Goal: Book appointment/travel/reservation

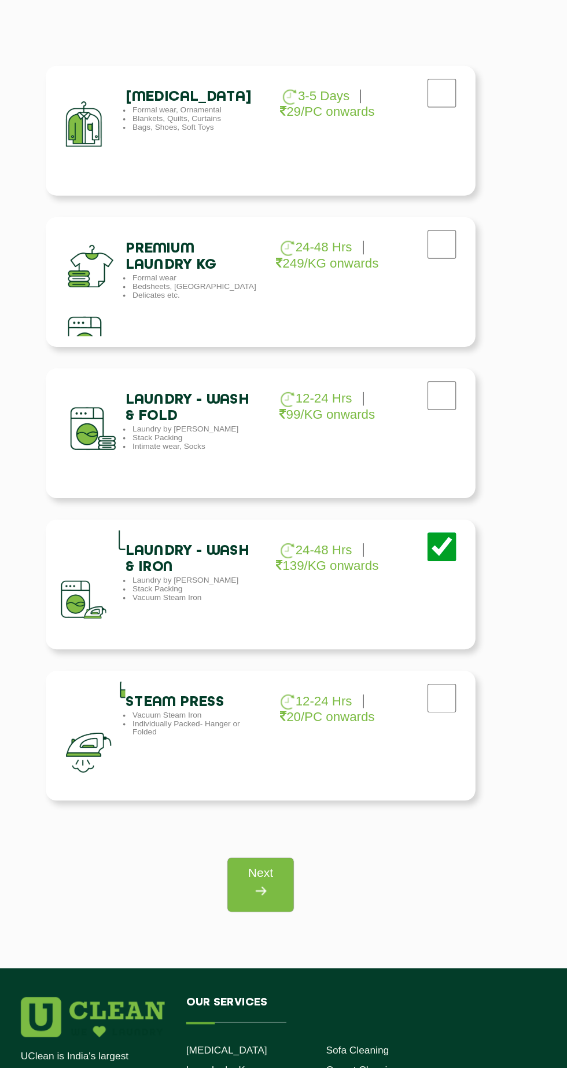
scroll to position [146, 0]
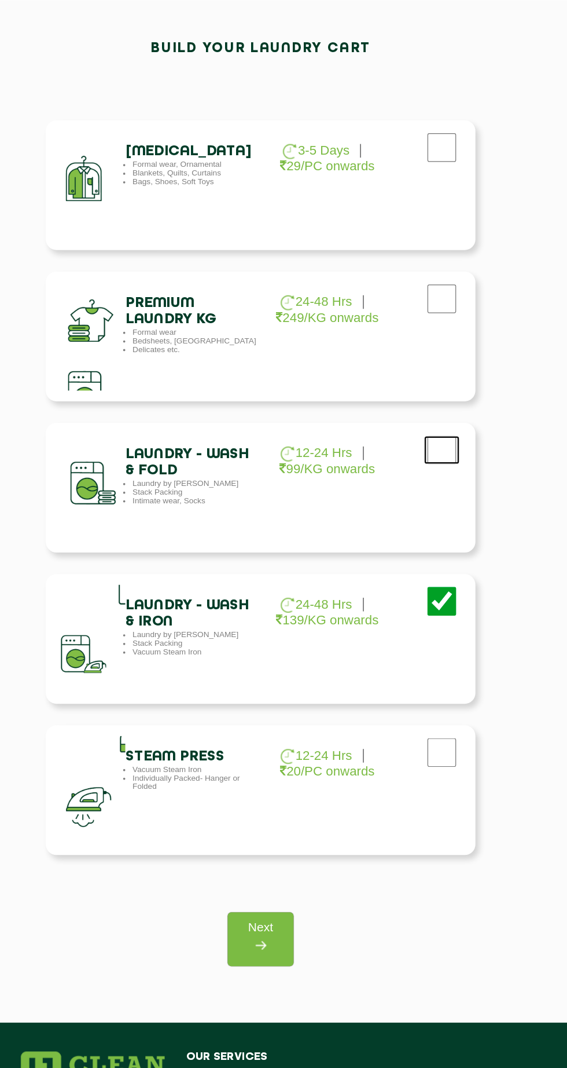
click at [435, 250] on input "checkbox" at bounding box center [430, 237] width 29 height 23
checkbox input "true"
click at [435, 250] on input "checkbox" at bounding box center [430, 237] width 29 height 23
checkbox input "false"
click at [291, 877] on img at bounding box center [283, 882] width 21 height 21
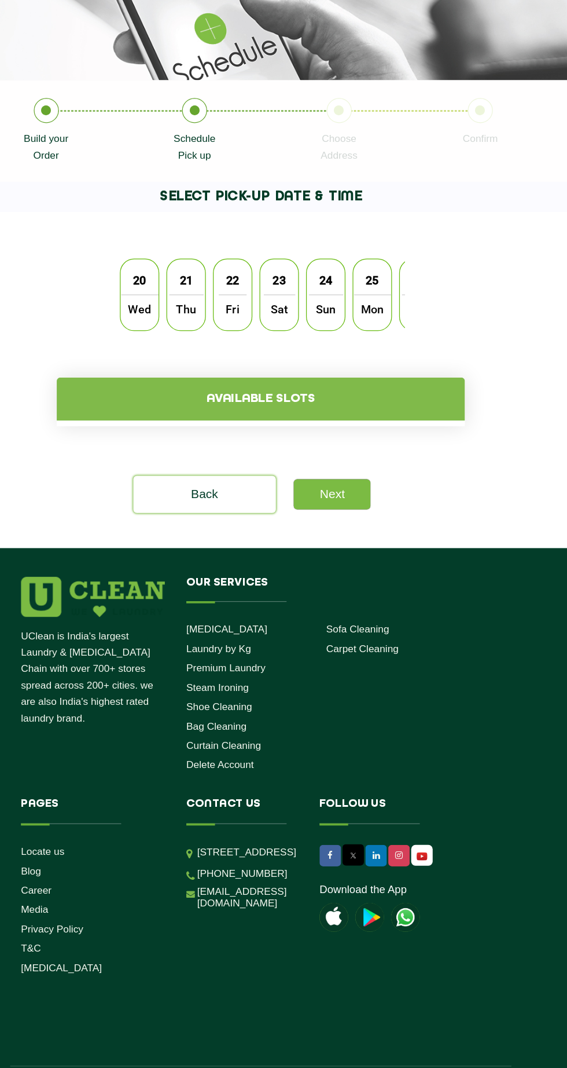
click at [224, 368] on span "Thu" at bounding box center [224, 368] width 28 height 23
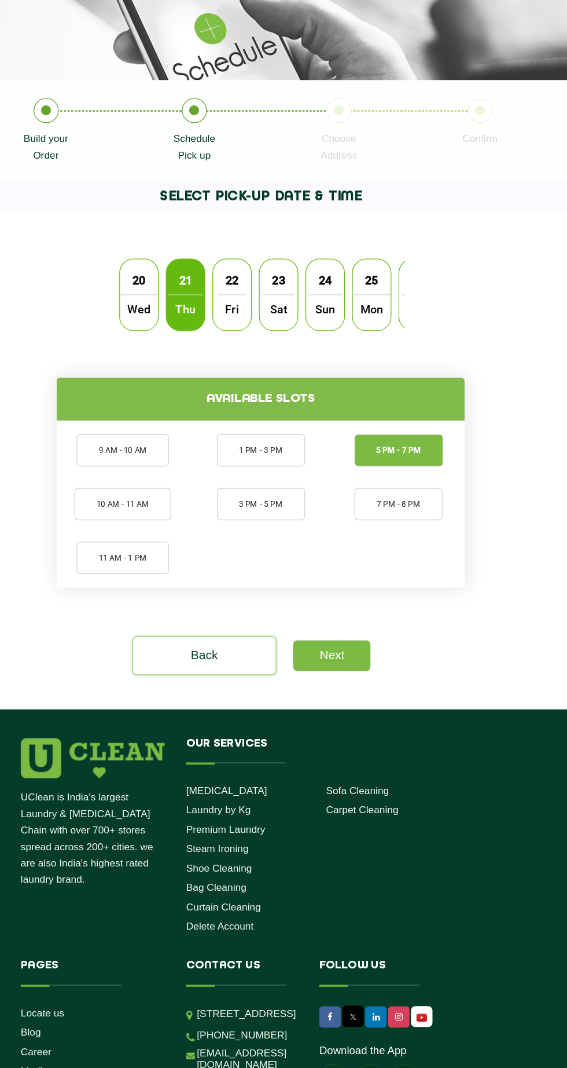
click at [181, 491] on li "9 AM - 10 AM" at bounding box center [172, 483] width 75 height 26
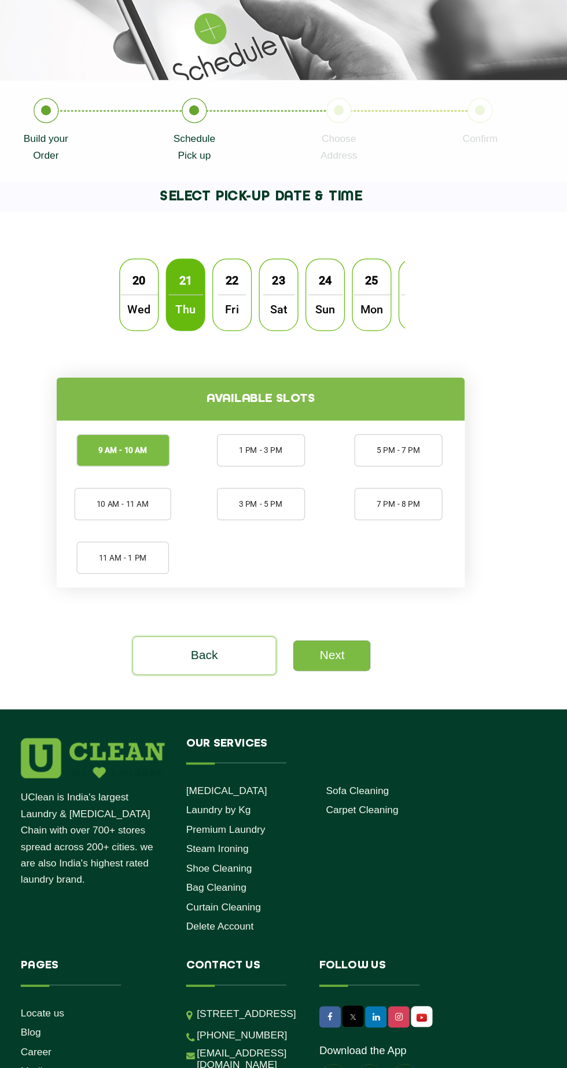
click at [356, 646] on link "Next" at bounding box center [341, 648] width 62 height 24
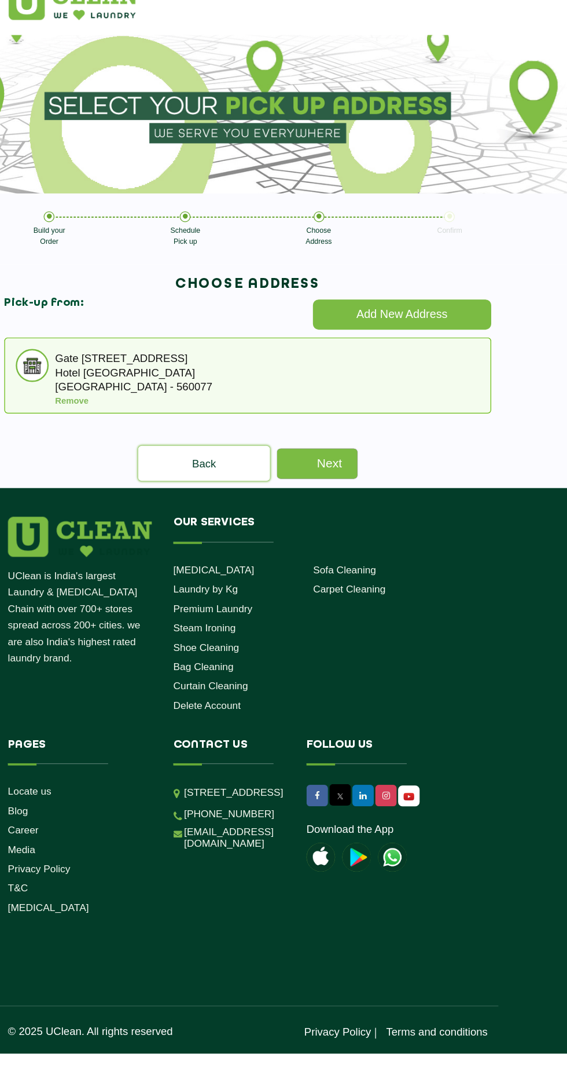
click at [351, 400] on link "Next" at bounding box center [339, 402] width 65 height 24
click at [342, 406] on link "Next" at bounding box center [339, 402] width 65 height 24
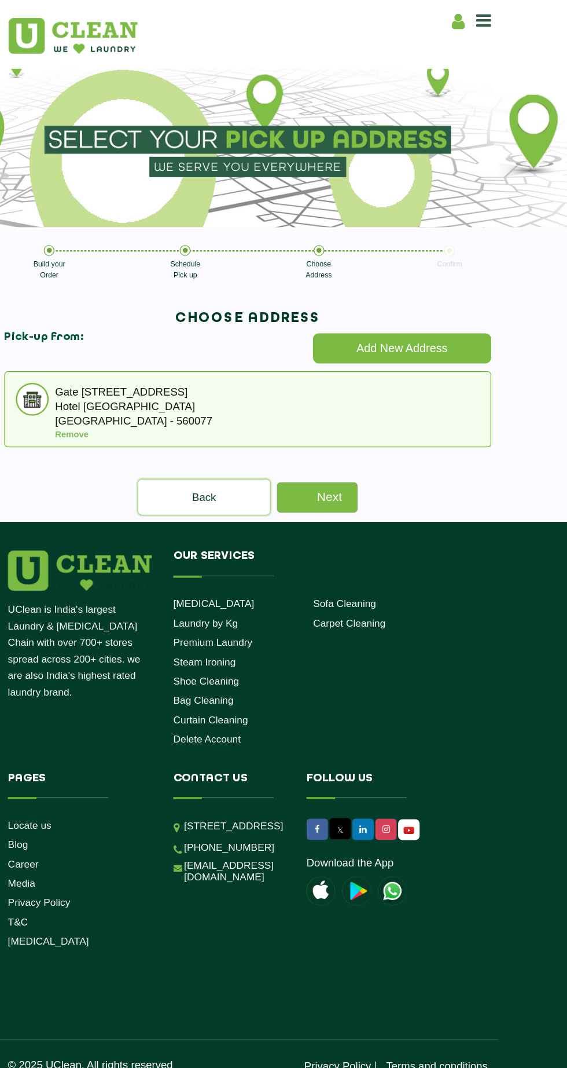
click at [350, 402] on link "Next" at bounding box center [339, 402] width 65 height 24
click at [314, 347] on div "Remove" at bounding box center [304, 351] width 352 height 8
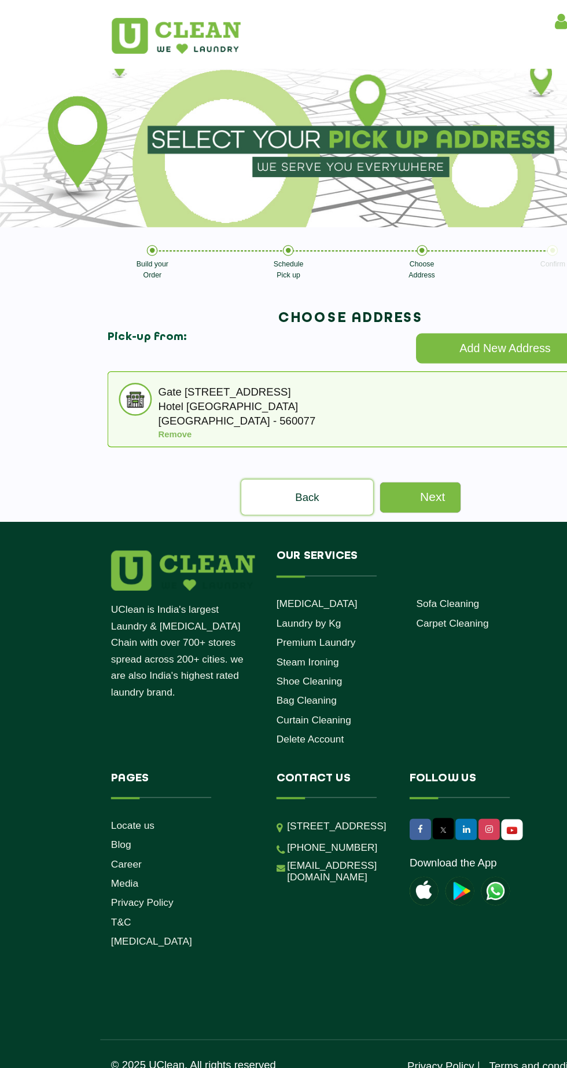
click at [142, 324] on p "Hotel [GEOGRAPHIC_DATA]" at bounding box center [304, 328] width 352 height 9
click at [345, 400] on link "Next" at bounding box center [339, 402] width 65 height 24
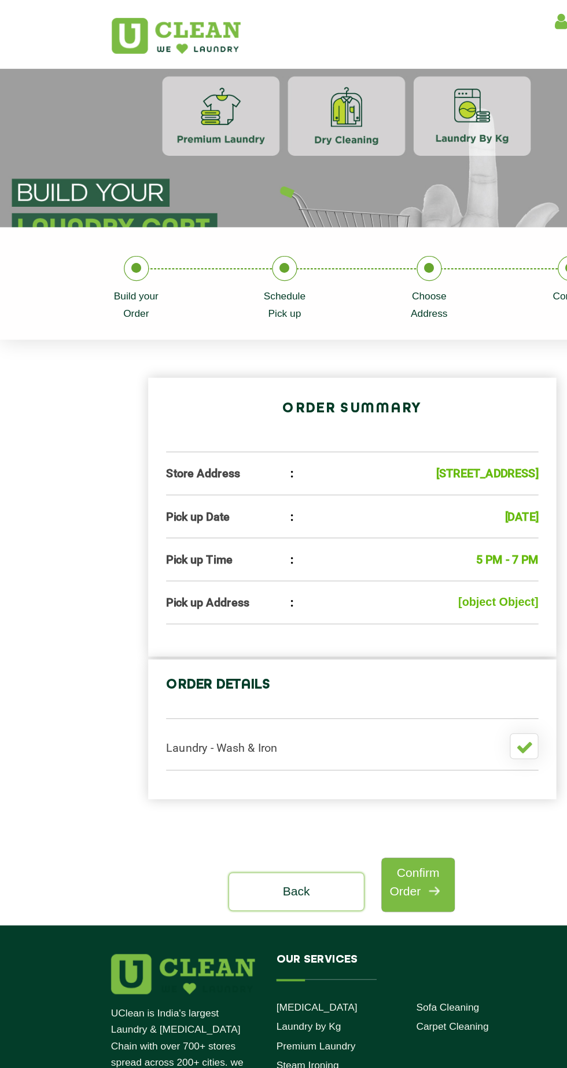
click at [259, 735] on link "Back" at bounding box center [239, 720] width 109 height 30
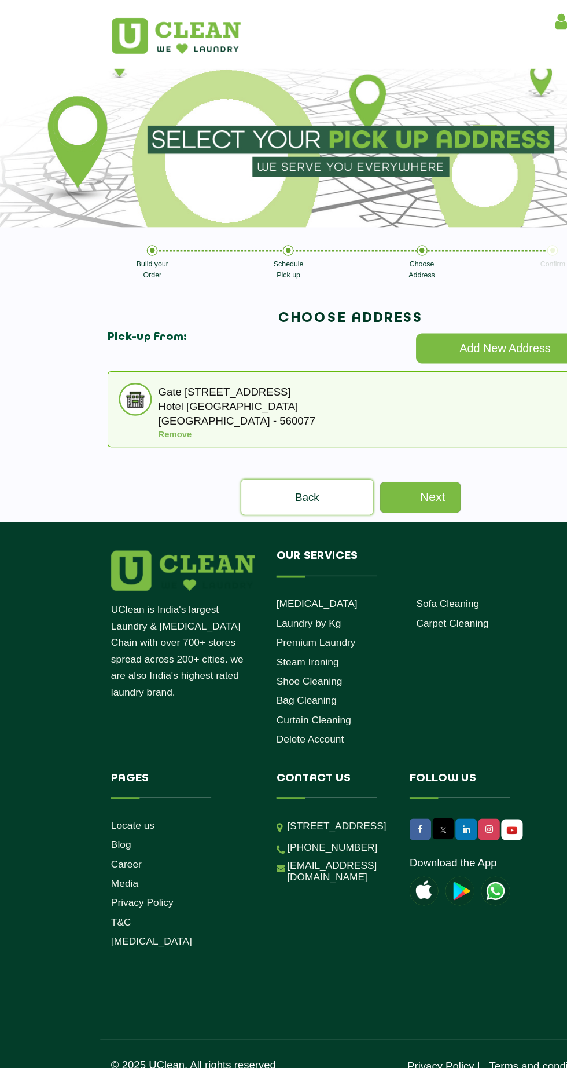
click at [261, 405] on link "Back" at bounding box center [248, 401] width 106 height 28
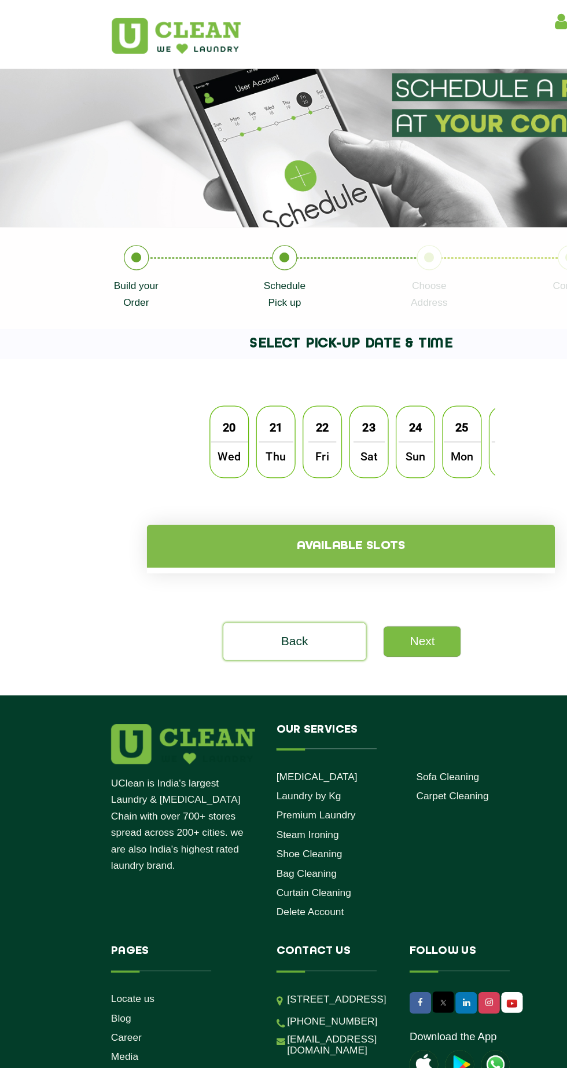
click at [229, 368] on span "Thu" at bounding box center [224, 368] width 28 height 23
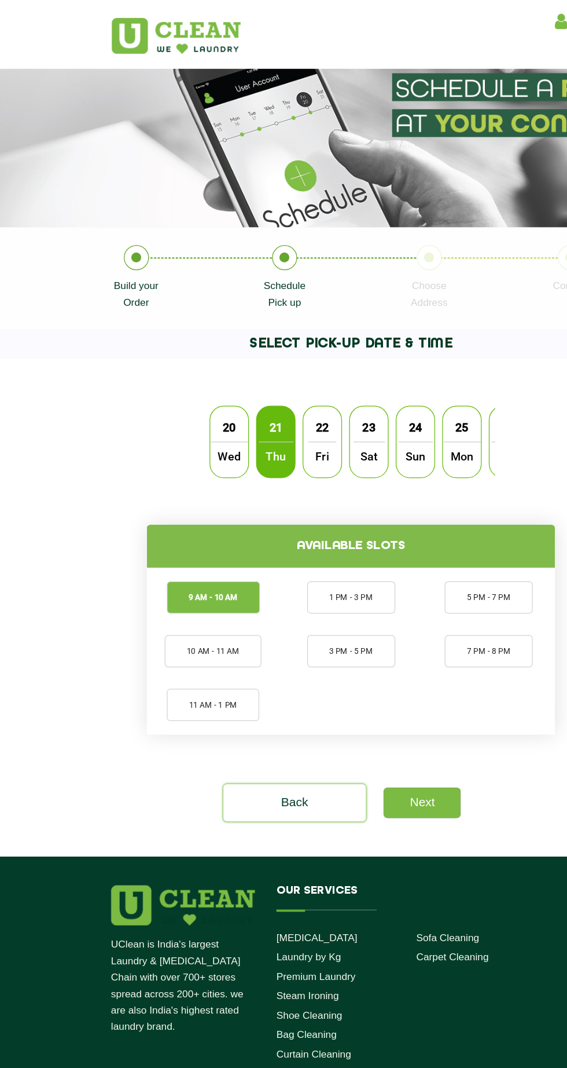
click at [349, 651] on link "Next" at bounding box center [341, 648] width 62 height 24
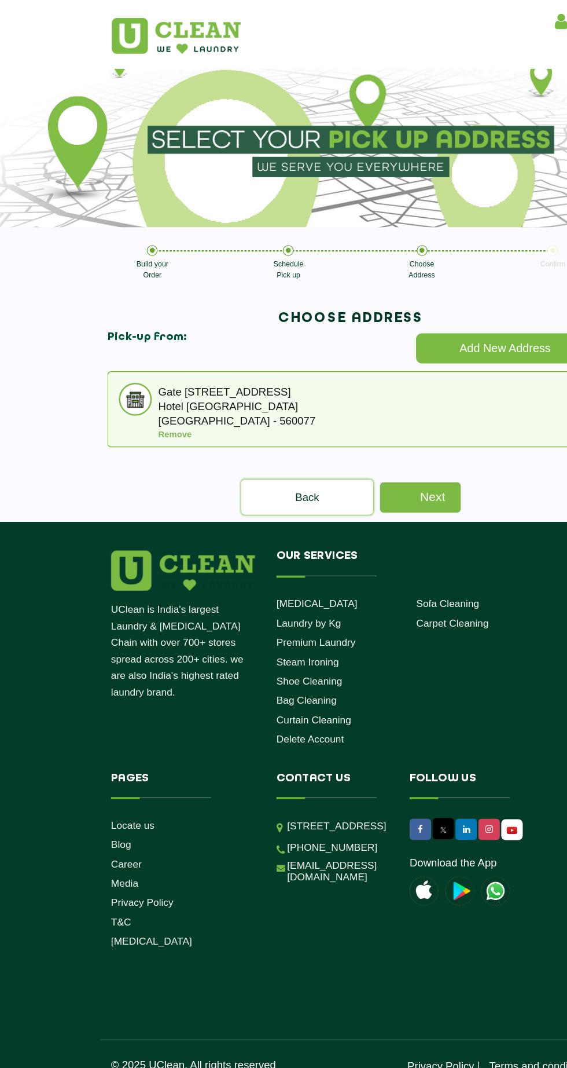
click at [266, 401] on link "Back" at bounding box center [248, 401] width 106 height 28
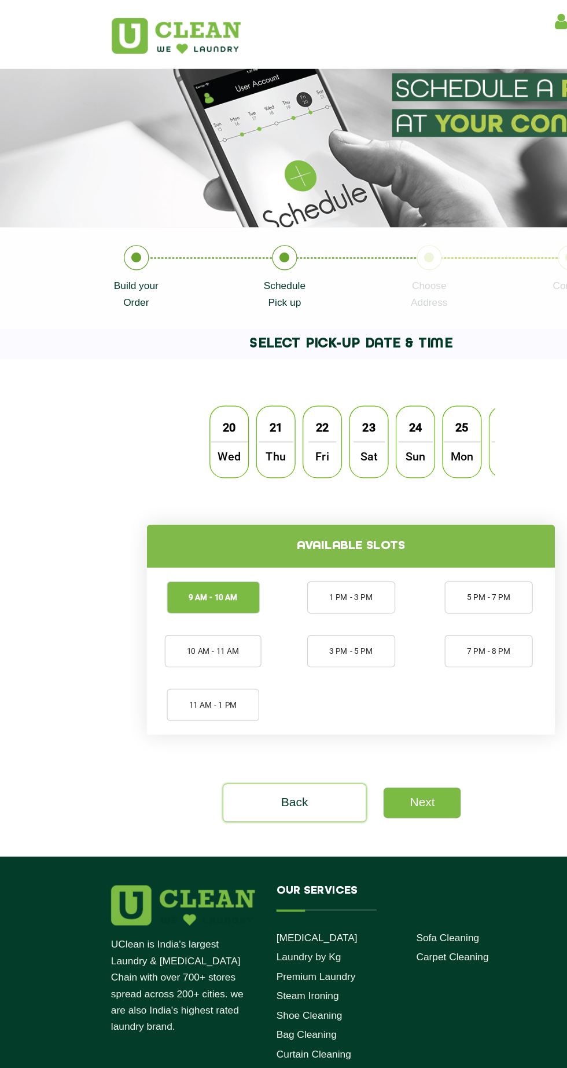
click at [185, 471] on li "9 AM - 10 AM" at bounding box center [172, 483] width 75 height 26
click at [341, 646] on link "Next" at bounding box center [341, 648] width 62 height 24
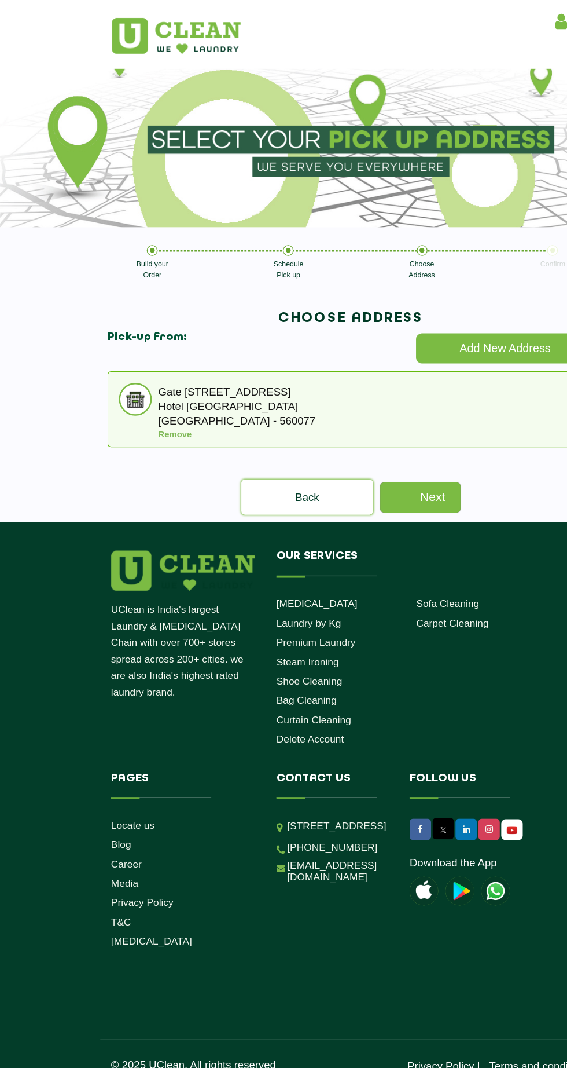
click at [359, 399] on link "Next" at bounding box center [339, 402] width 65 height 24
click at [329, 336] on p "[GEOGRAPHIC_DATA] - 560077" at bounding box center [304, 339] width 352 height 9
click at [200, 318] on p "Gate [STREET_ADDRESS]" at bounding box center [304, 313] width 352 height 14
click at [342, 401] on link "Next" at bounding box center [339, 402] width 65 height 24
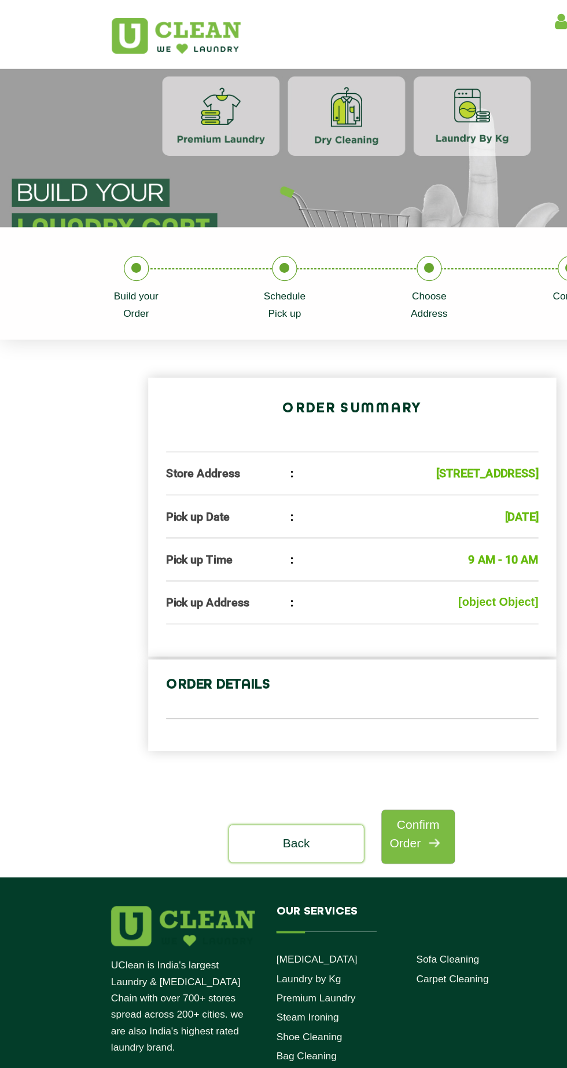
click at [342, 691] on img at bounding box center [350, 680] width 21 height 21
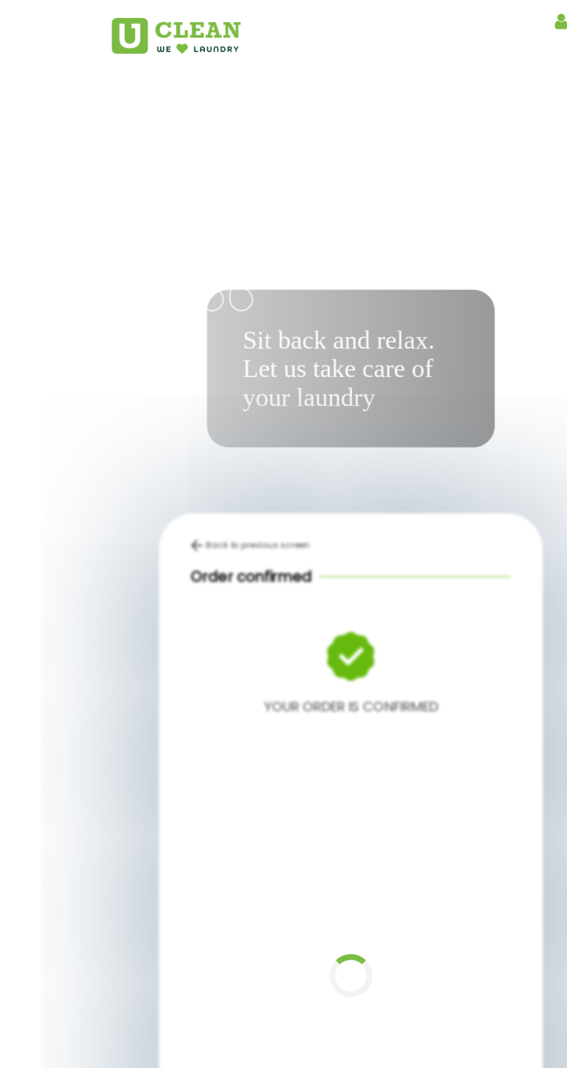
click at [354, 709] on div "Back to previous screen Order confirmed YOUR ORDER IS CONFIRMED Back to Home Co…" at bounding box center [284, 789] width 310 height 748
